Goal: Information Seeking & Learning: Find contact information

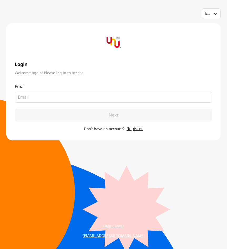
drag, startPoint x: 121, startPoint y: 101, endPoint x: 123, endPoint y: 98, distance: 3.7
click at [123, 99] on fieldset at bounding box center [114, 97] width 198 height 11
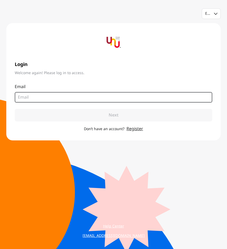
click at [123, 98] on input "email" at bounding box center [111, 97] width 187 height 6
type input "[EMAIL_ADDRESS][DOMAIN_NAME]"
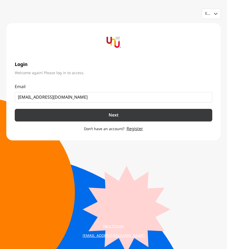
click at [87, 114] on button "Next" at bounding box center [114, 115] width 198 height 13
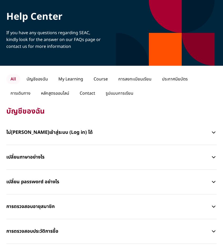
click at [18, 80] on p "All" at bounding box center [13, 79] width 14 height 10
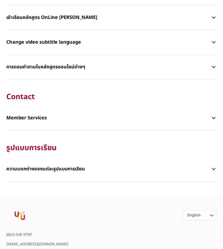
scroll to position [816, 0]
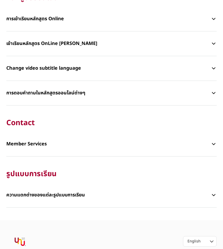
click at [32, 145] on p "Member Services" at bounding box center [108, 144] width 205 height 16
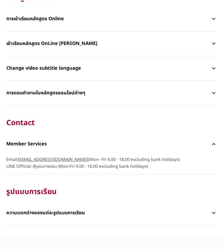
click at [129, 161] on span "Email: helpme@yournextu.com (Mon– Fri 9.00 - 18.00 excluding bank holidays) LIN…" at bounding box center [111, 163] width 211 height 14
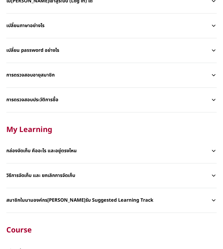
scroll to position [0, 0]
